Goal: Task Accomplishment & Management: Complete application form

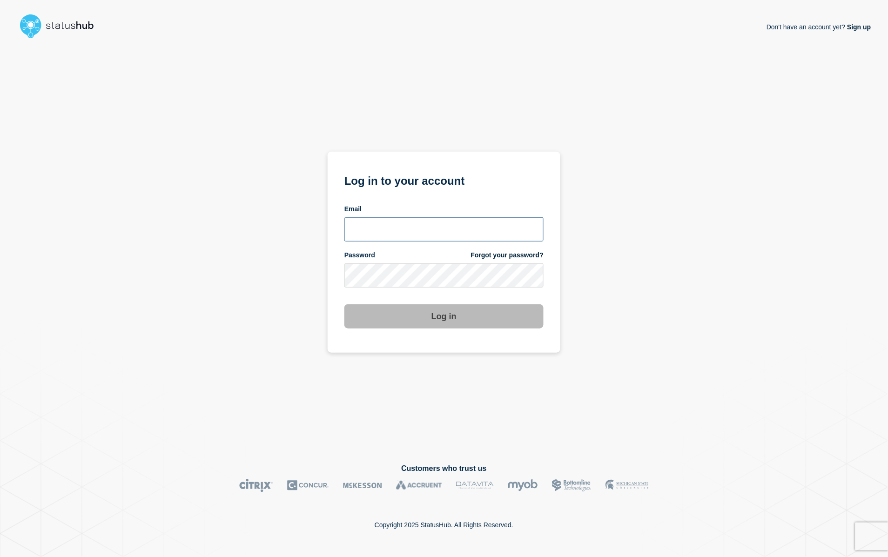
click at [395, 236] on input "email input" at bounding box center [443, 229] width 199 height 24
type input "[PERSON_NAME][EMAIL_ADDRESS][PERSON_NAME][DOMAIN_NAME]"
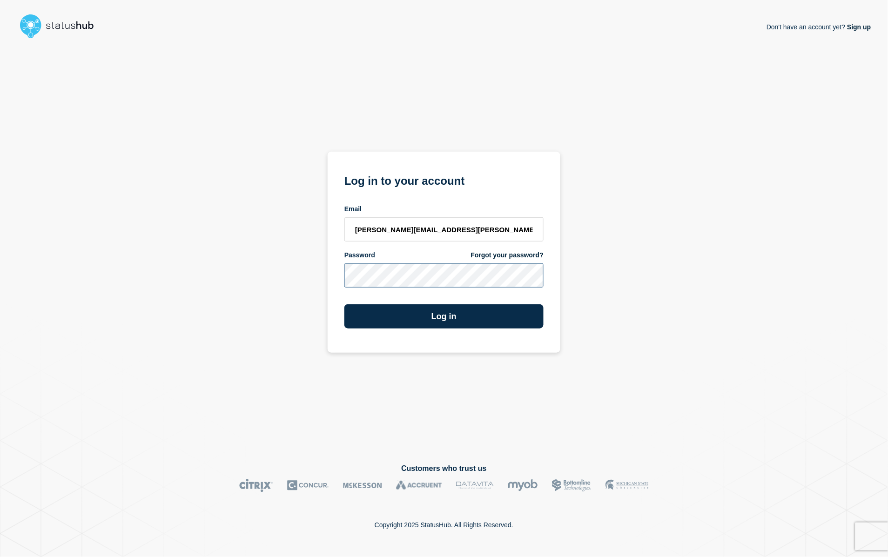
click at [344, 304] on button "Log in" at bounding box center [443, 316] width 199 height 24
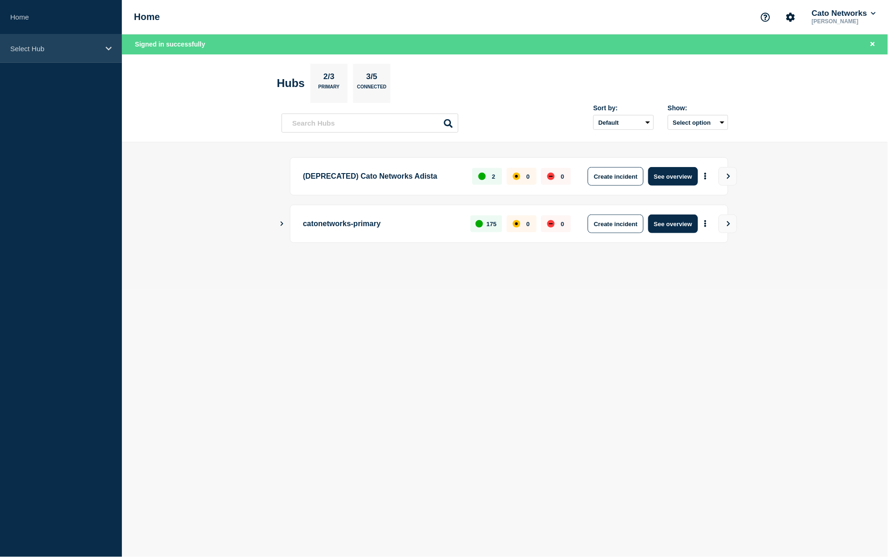
click at [61, 46] on p "Select Hub" at bounding box center [54, 49] width 89 height 8
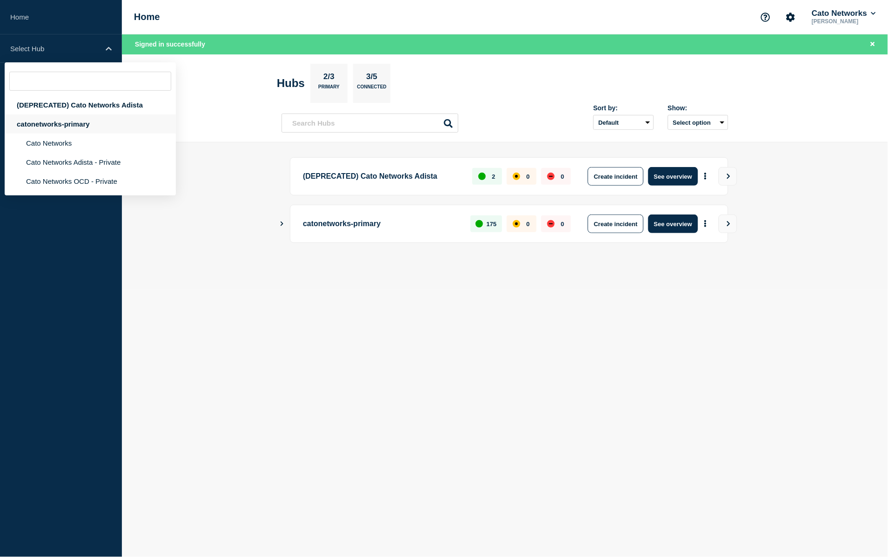
click at [58, 128] on div "catonetworks-primary" at bounding box center [90, 123] width 171 height 19
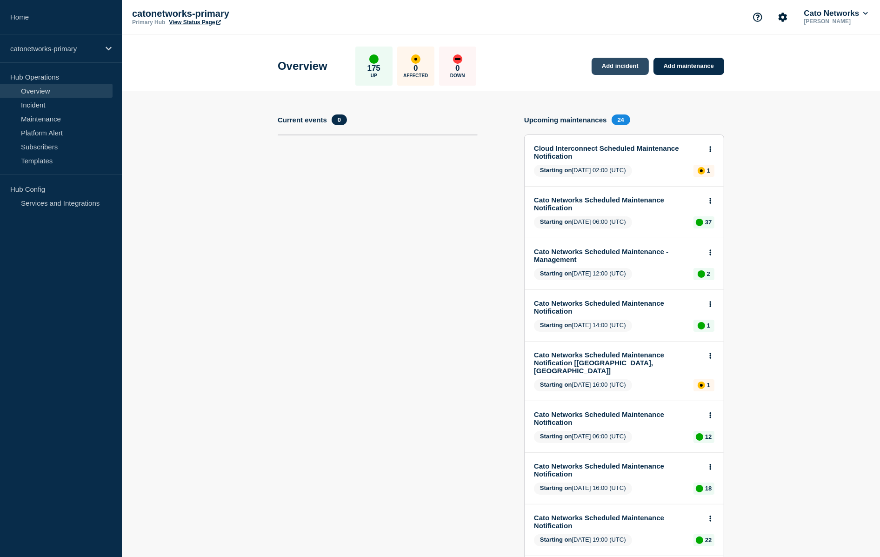
click at [632, 67] on link "Add incident" at bounding box center [620, 66] width 57 height 17
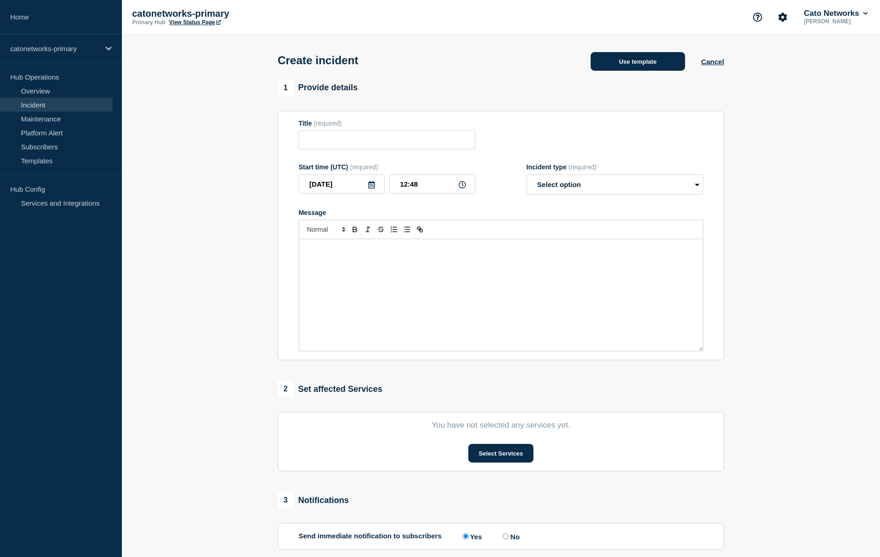
click at [659, 71] on button "Use template" at bounding box center [638, 61] width 94 height 19
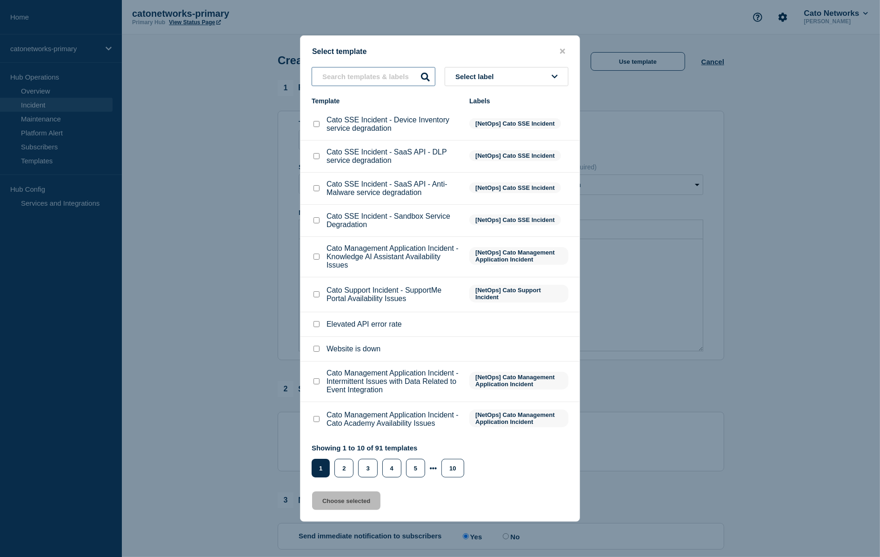
click at [398, 67] on input "text" at bounding box center [374, 76] width 124 height 19
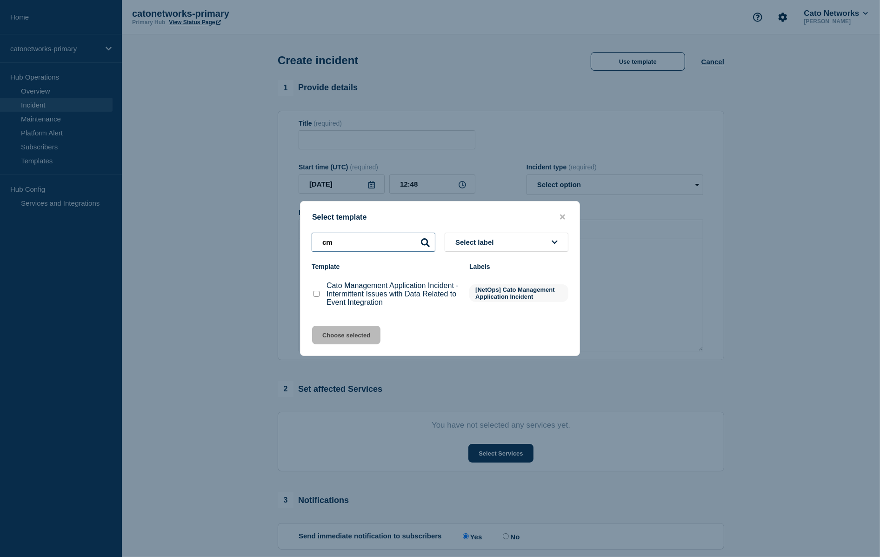
type input "c"
type input "a"
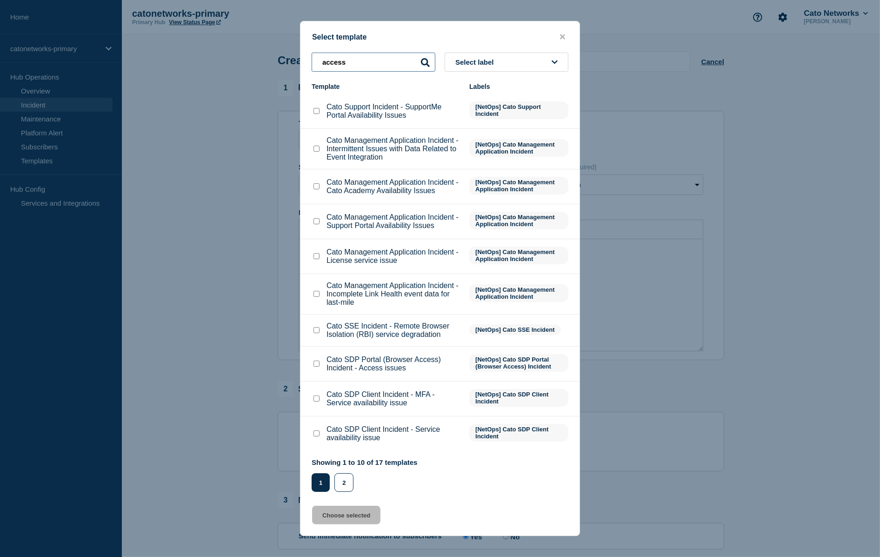
type input "v"
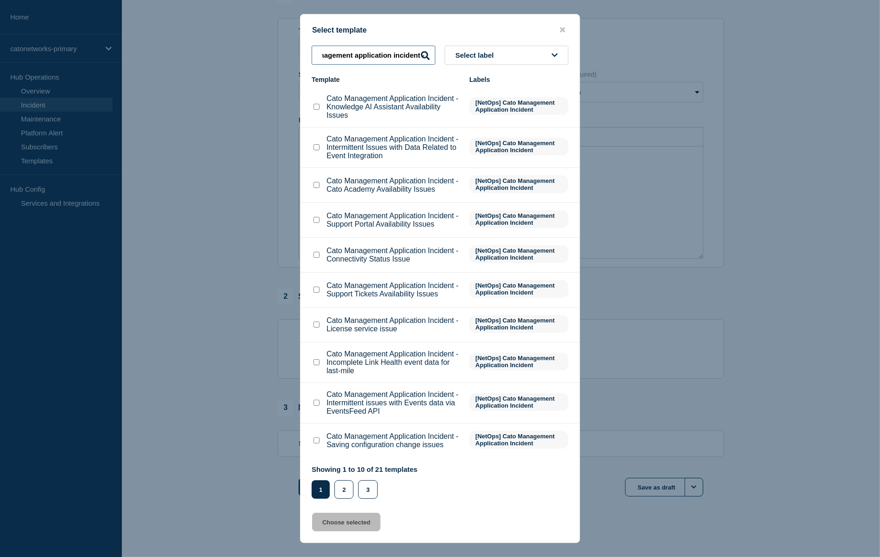
scroll to position [106, 0]
type input "cato management application incident -"
click at [341, 499] on button "2" at bounding box center [344, 489] width 19 height 19
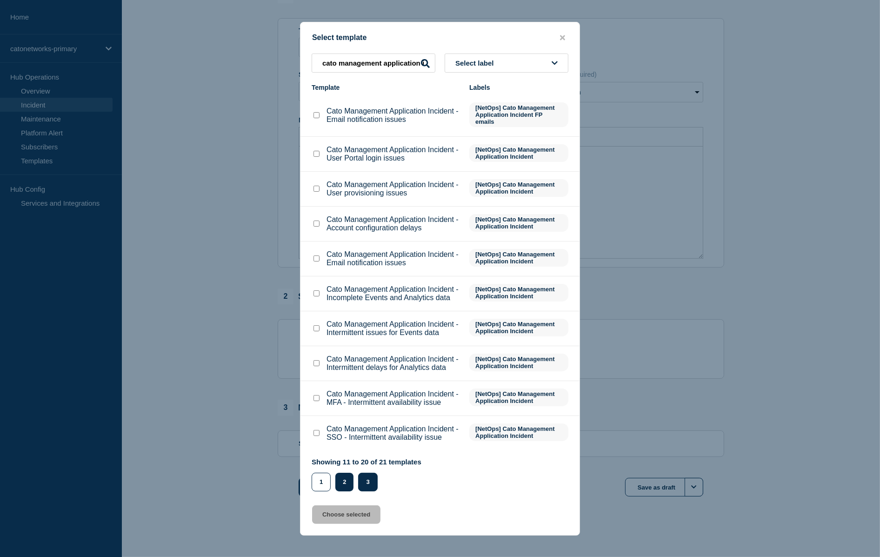
click at [374, 491] on button "3" at bounding box center [367, 482] width 19 height 19
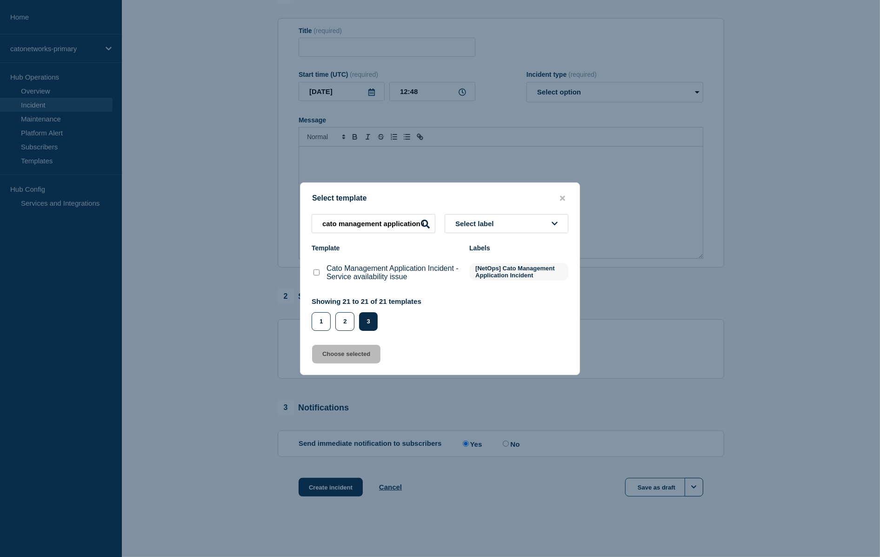
click at [317, 274] on input "Cato Management Application Incident - Service availability issue checkbox" at bounding box center [317, 272] width 6 height 6
checkbox input "true"
click at [348, 358] on button "Choose selected" at bounding box center [346, 354] width 68 height 19
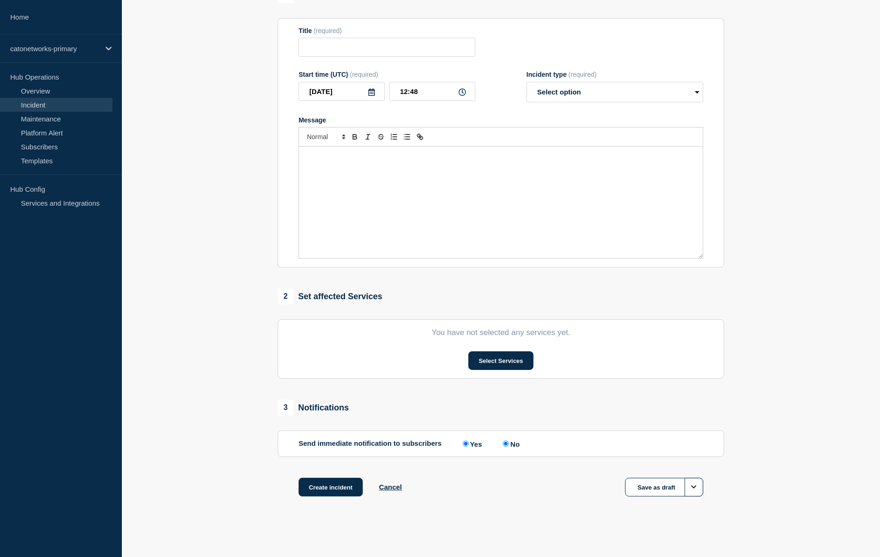
type input "Cato Management Application Incident - Service availability issue"
select select "investigating"
radio input "false"
radio input "true"
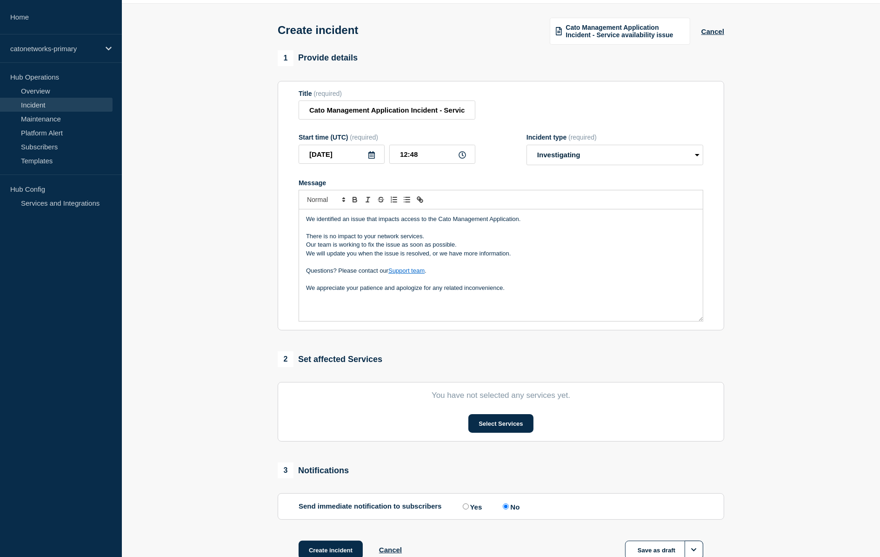
scroll to position [27, 0]
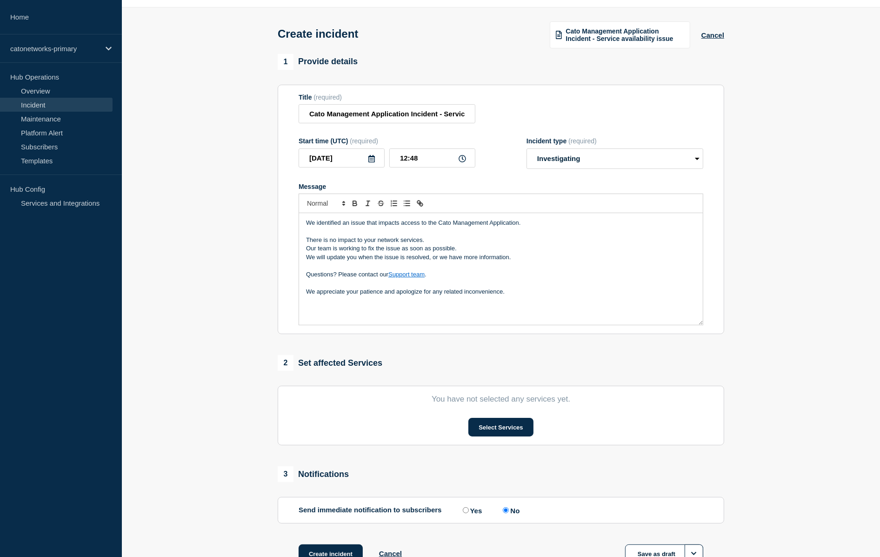
drag, startPoint x: 515, startPoint y: 303, endPoint x: 551, endPoint y: 306, distance: 36.4
click at [516, 296] on p "We appreciate your patience and apologize for any related inconvenience." at bounding box center [501, 292] width 390 height 8
click at [404, 167] on input "12:48" at bounding box center [432, 157] width 86 height 19
type input "09:55"
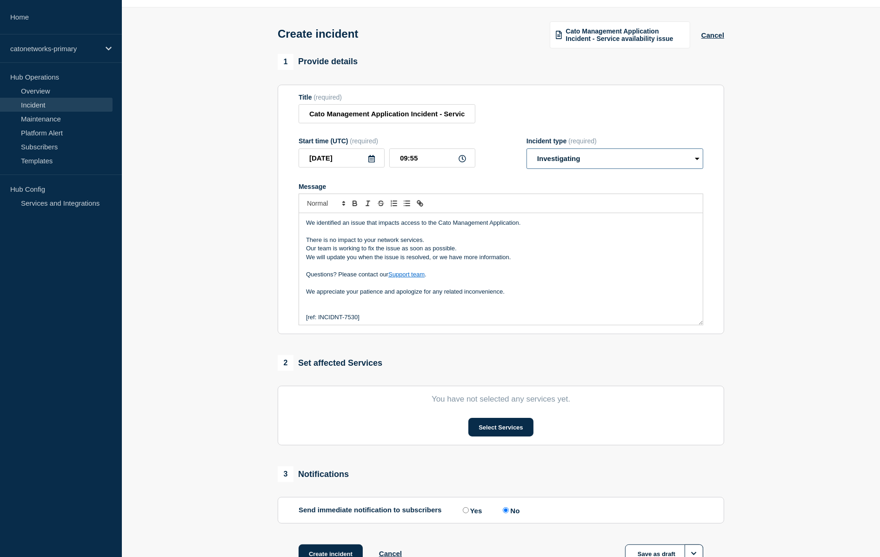
click at [603, 169] on select "Select option Investigating Identified Monitoring" at bounding box center [615, 158] width 177 height 20
click at [622, 163] on select "Select option Investigating Identified Monitoring" at bounding box center [615, 158] width 177 height 20
click at [562, 169] on select "Select option Investigating Identified Monitoring" at bounding box center [615, 158] width 177 height 20
click at [576, 163] on select "Select option Investigating Identified Monitoring" at bounding box center [615, 158] width 177 height 20
select select "identified"
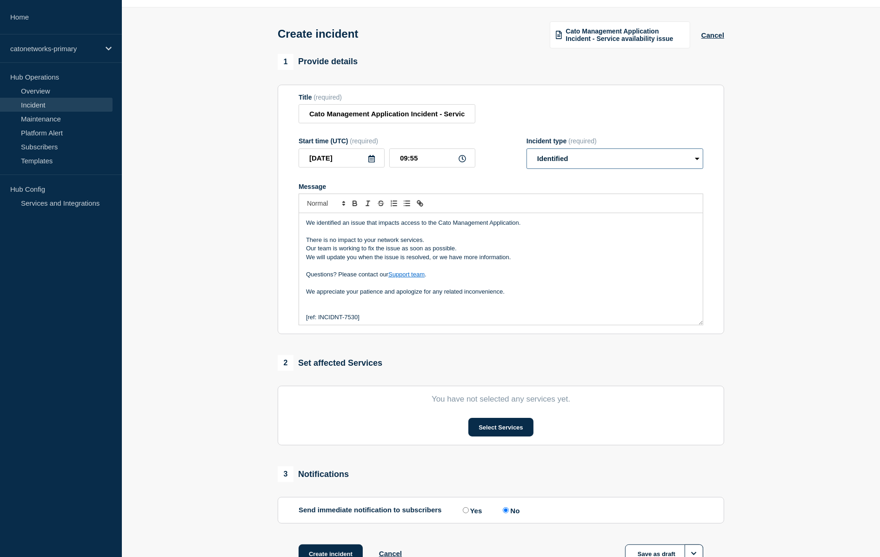
click at [527, 157] on select "Select option Investigating Identified Monitoring" at bounding box center [615, 158] width 177 height 20
click at [551, 113] on div "Title (required) Cato Management Application Incident - Service availability is…" at bounding box center [501, 109] width 405 height 30
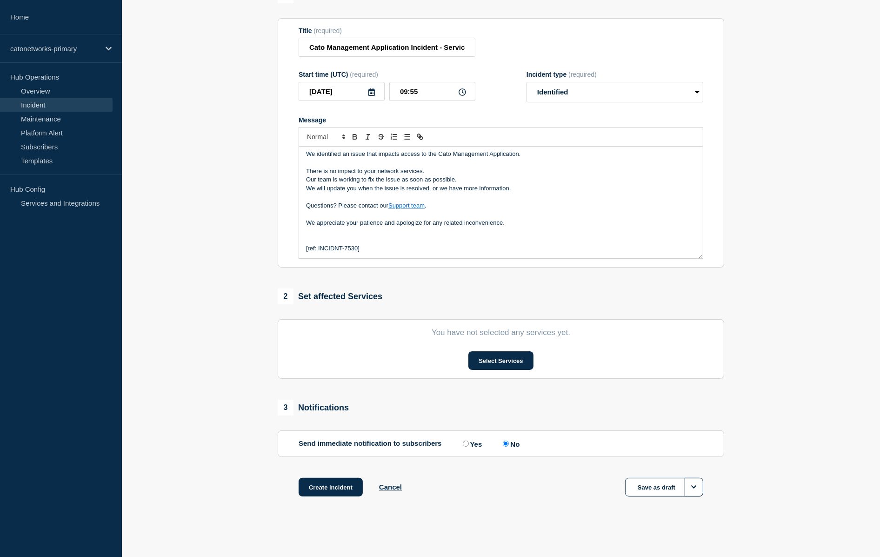
scroll to position [108, 0]
click at [484, 358] on button "Select Services" at bounding box center [501, 360] width 65 height 19
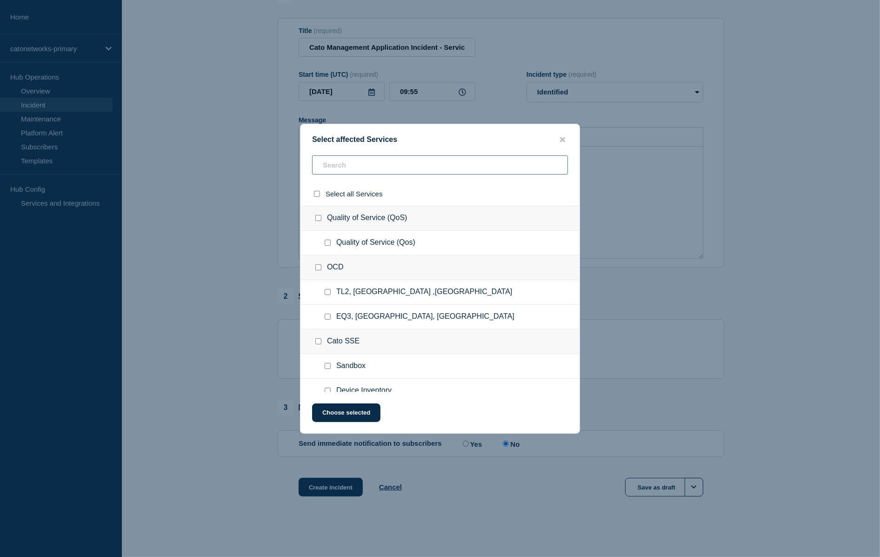
click at [378, 161] on input "text" at bounding box center [440, 164] width 256 height 19
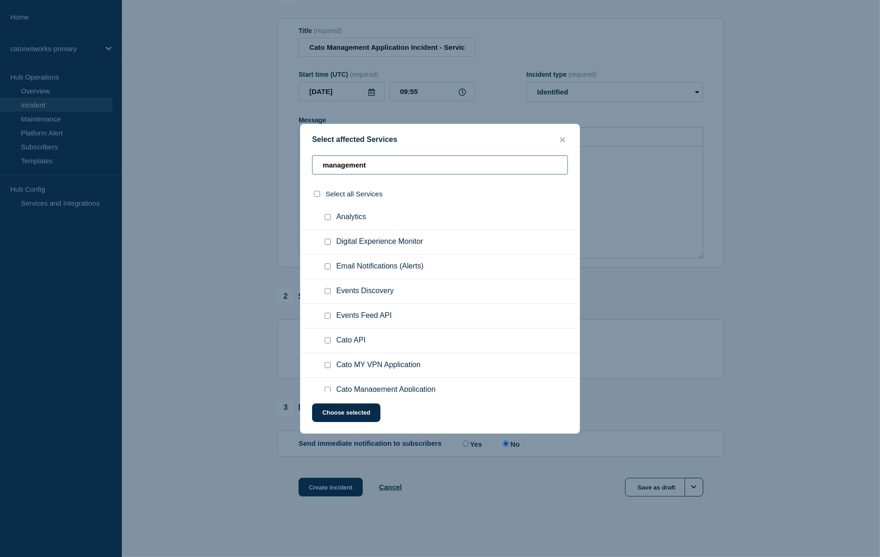
scroll to position [373, 0]
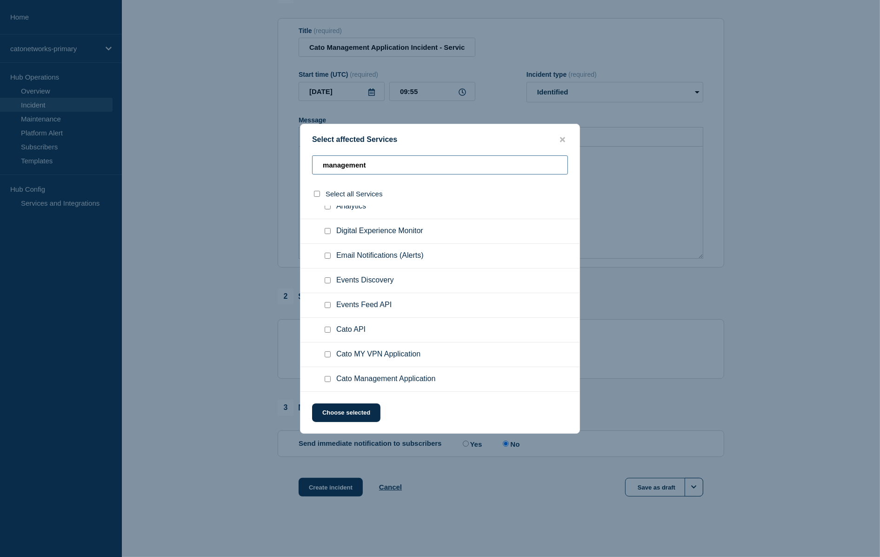
type input "management"
click at [368, 379] on span "Cato Management Application" at bounding box center [385, 379] width 99 height 9
click at [329, 382] on input "Cato Management Application checkbox" at bounding box center [328, 379] width 6 height 6
checkbox input "true"
click at [349, 416] on button "Choose selected" at bounding box center [346, 412] width 68 height 19
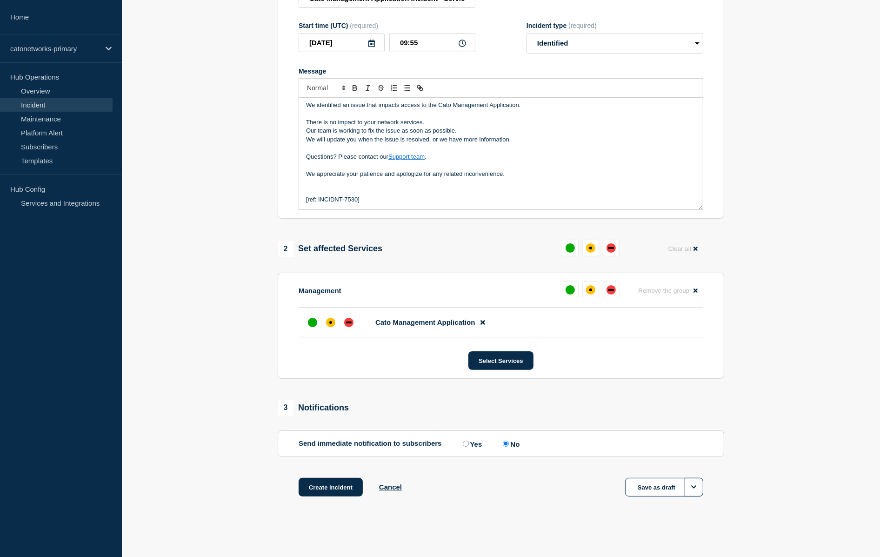
scroll to position [160, 0]
click at [327, 316] on div at bounding box center [330, 322] width 17 height 17
click at [334, 517] on div "Create incident Cancel Save as draft" at bounding box center [501, 499] width 447 height 42
click at [335, 484] on button "Create incident" at bounding box center [331, 487] width 64 height 19
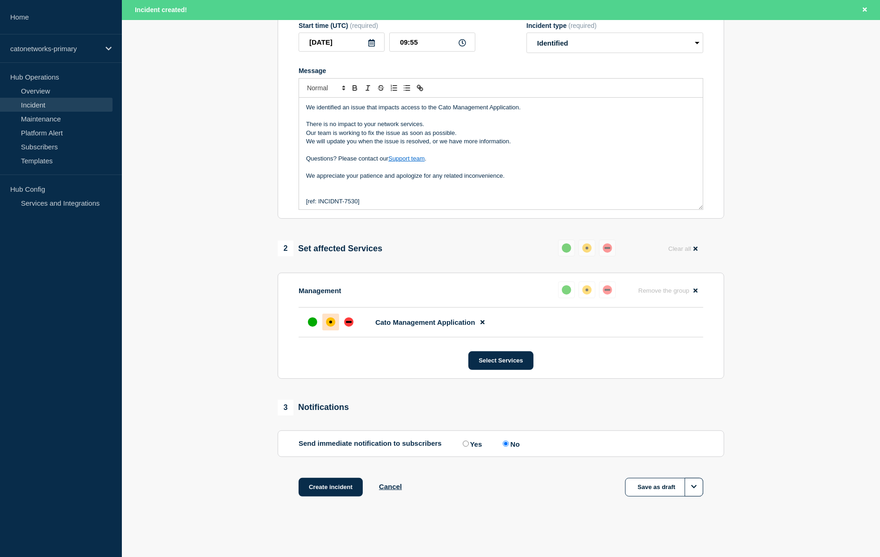
scroll to position [70, 0]
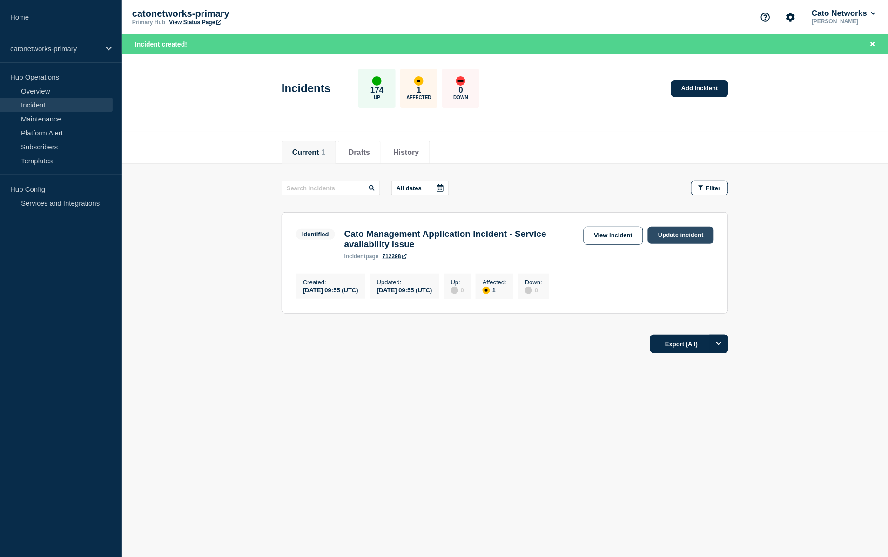
click at [677, 241] on link "Update incident" at bounding box center [681, 235] width 66 height 17
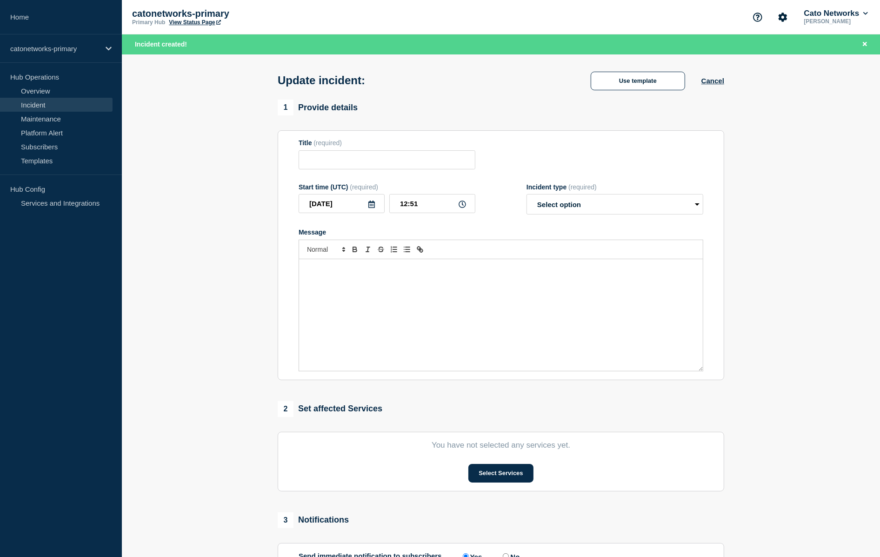
type input "Cato Management Application Incident - Service availability issue"
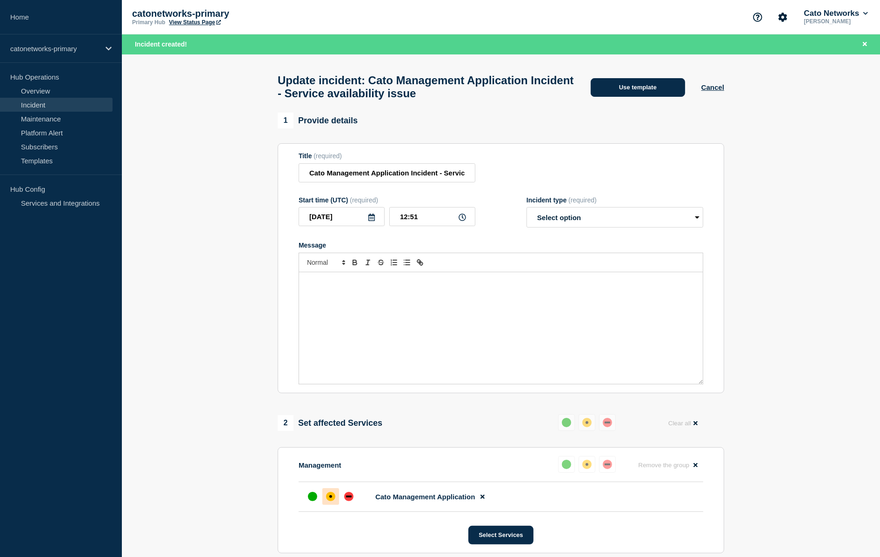
click at [623, 95] on button "Use template" at bounding box center [638, 87] width 94 height 19
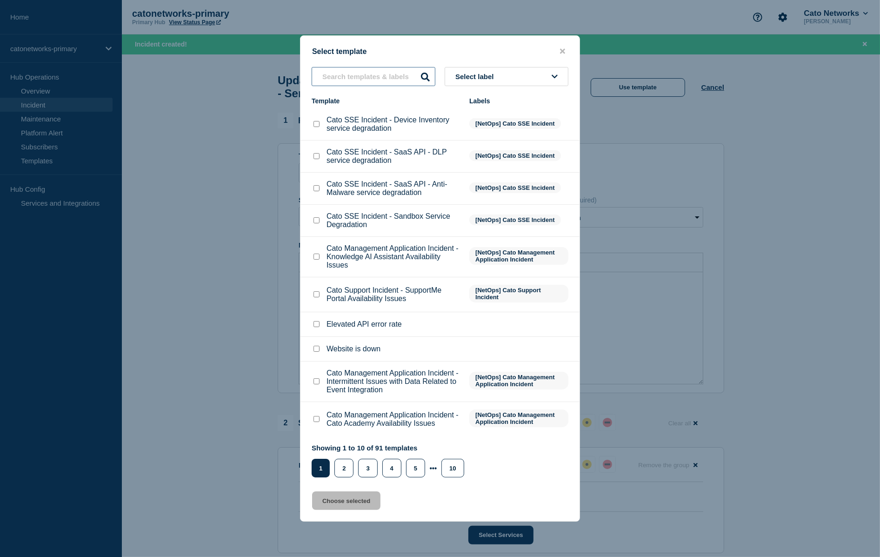
click at [370, 67] on input "text" at bounding box center [374, 76] width 124 height 19
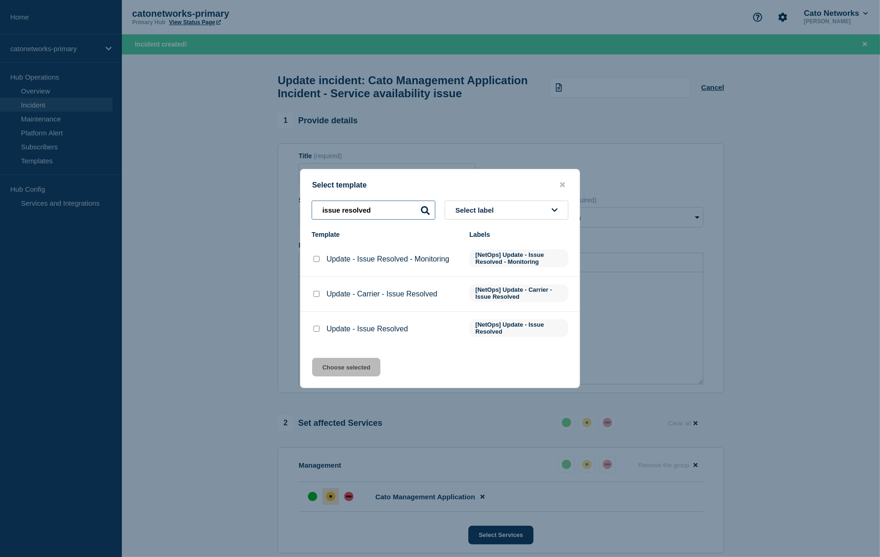
type input "issue resolved"
click at [314, 332] on input "Update - Issue Resolved checkbox" at bounding box center [317, 329] width 6 height 6
checkbox input "true"
click at [360, 376] on button "Choose selected" at bounding box center [346, 367] width 68 height 19
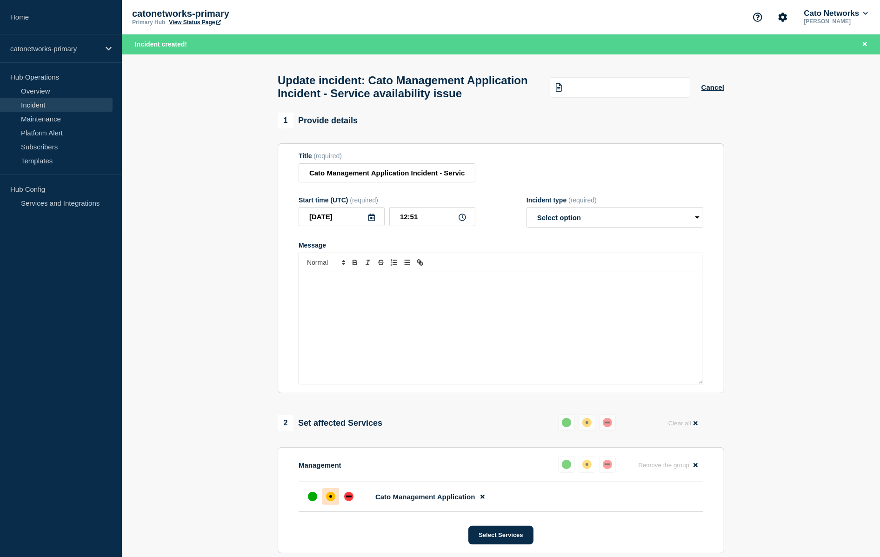
select select "resolved"
radio input "false"
radio input "true"
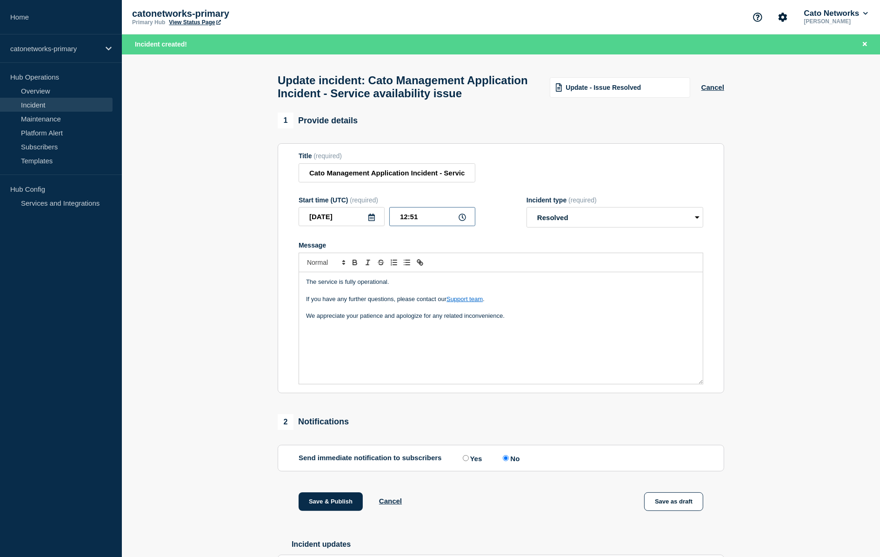
click at [404, 226] on input "12:51" at bounding box center [432, 216] width 86 height 19
click at [405, 226] on input "12:51" at bounding box center [432, 216] width 86 height 19
type input "10:06"
click at [437, 384] on div "The service is fully operational. If you have any further questions, please con…" at bounding box center [501, 328] width 404 height 112
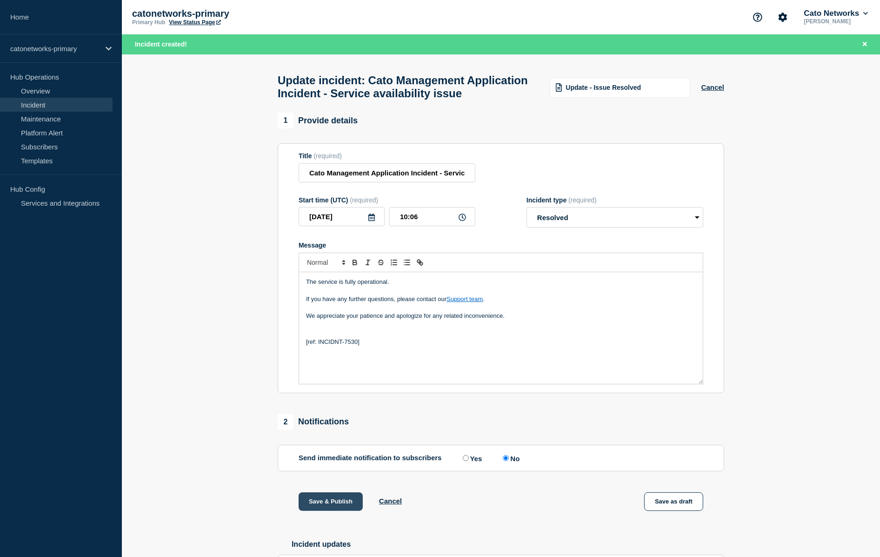
click at [316, 511] on button "Save & Publish" at bounding box center [331, 501] width 64 height 19
